Goal: Transaction & Acquisition: Purchase product/service

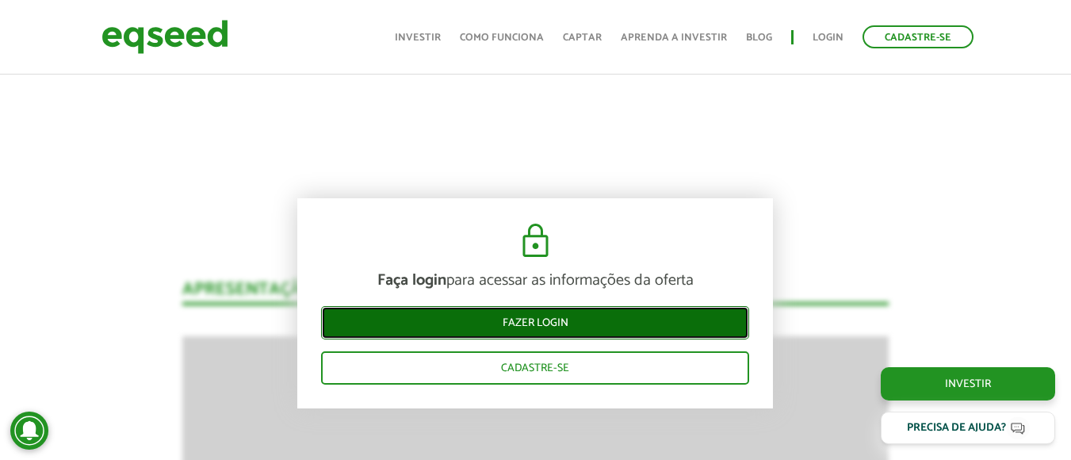
click at [422, 338] on link "Fazer login" at bounding box center [535, 322] width 428 height 33
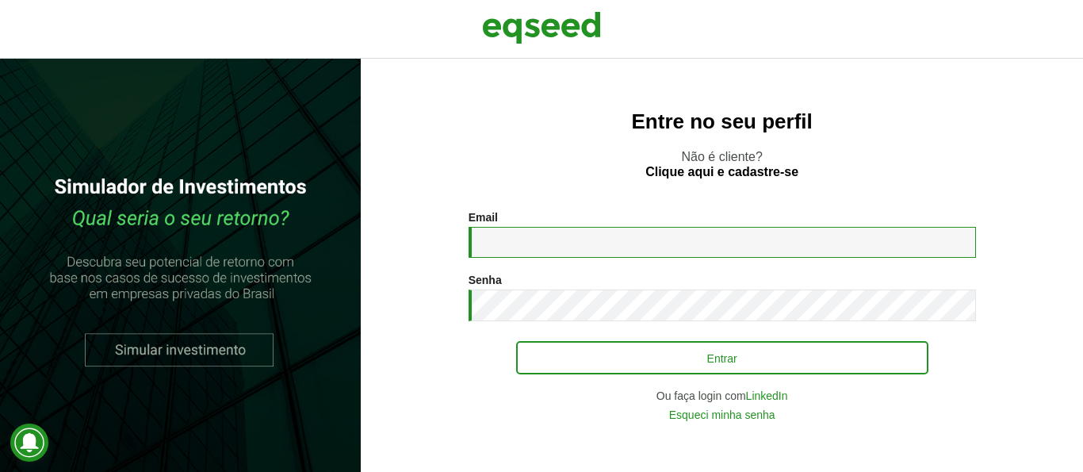
type input "**********"
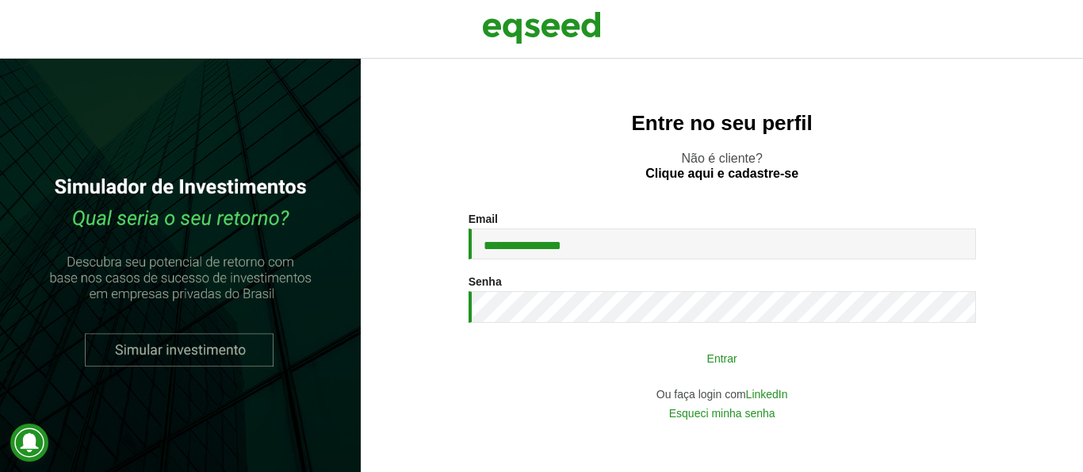
click at [640, 367] on button "Entrar" at bounding box center [722, 357] width 412 height 30
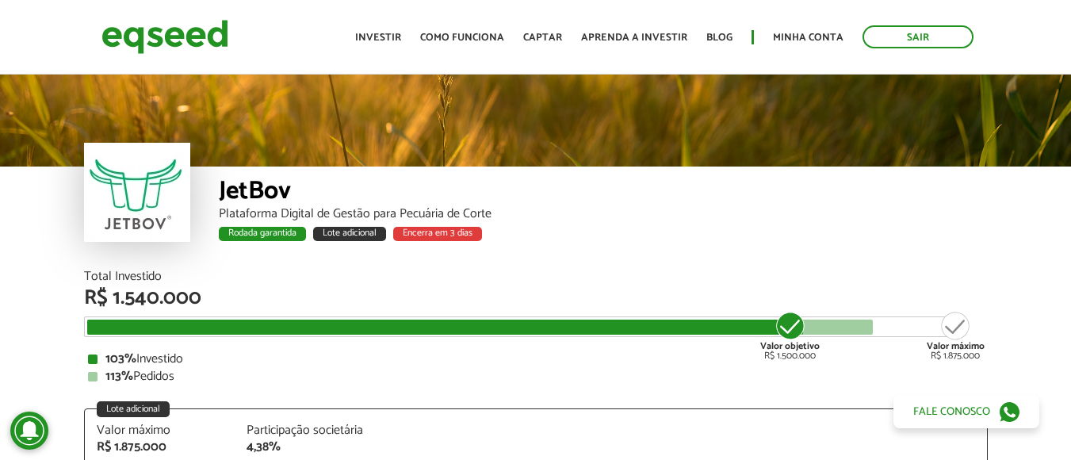
scroll to position [1719, 0]
